Goal: Information Seeking & Learning: Learn about a topic

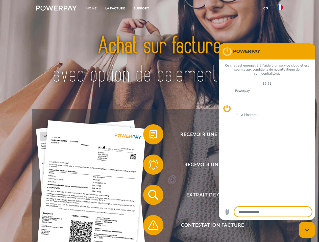
click at [56, 9] on img at bounding box center [56, 8] width 41 height 5
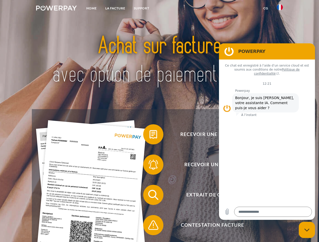
click at [280, 9] on img at bounding box center [280, 7] width 6 height 6
click at [265, 8] on link "CG" at bounding box center [265, 8] width 13 height 9
click at [149, 135] on span at bounding box center [145, 134] width 25 height 25
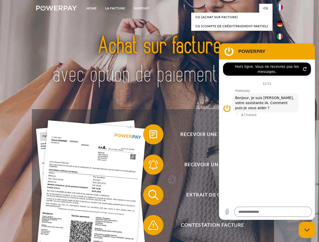
click at [149, 166] on div "Recevoir une facture ? Recevoir un rappel? Extrait de compte retour" at bounding box center [159, 210] width 255 height 202
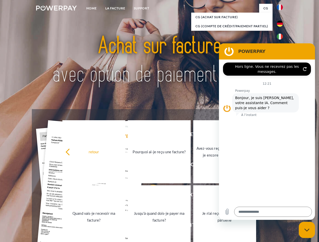
click at [149, 196] on link "Jusqu'à quand dois-je payer ma facture?" at bounding box center [159, 216] width 63 height 63
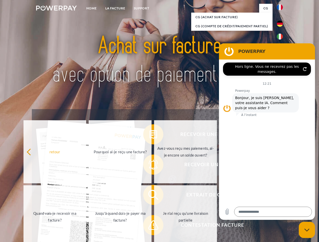
click at [149, 226] on span at bounding box center [145, 225] width 25 height 25
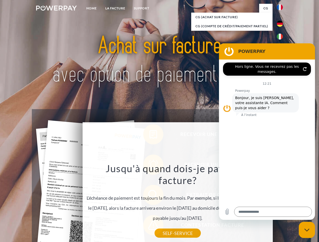
click at [307, 230] on icon "Fermer la fenêtre de messagerie" at bounding box center [306, 230] width 5 height 3
type textarea "*"
